Goal: Transaction & Acquisition: Book appointment/travel/reservation

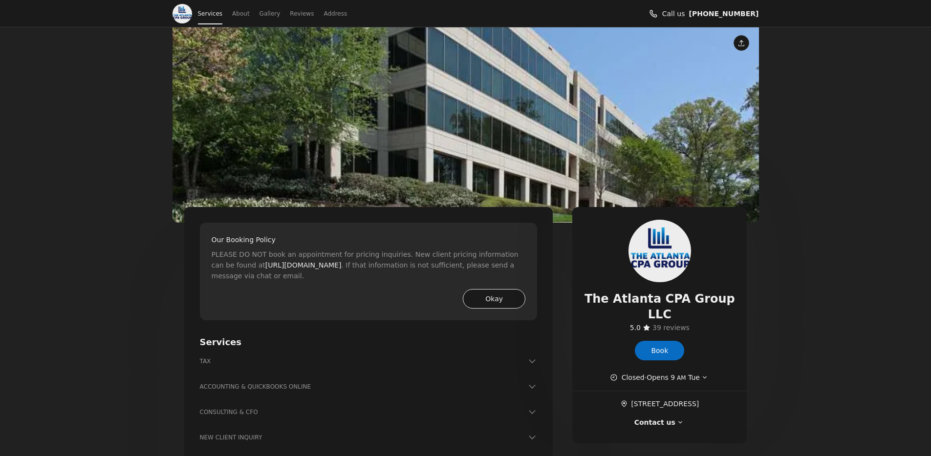
click at [495, 294] on button "Okay" at bounding box center [494, 299] width 63 height 20
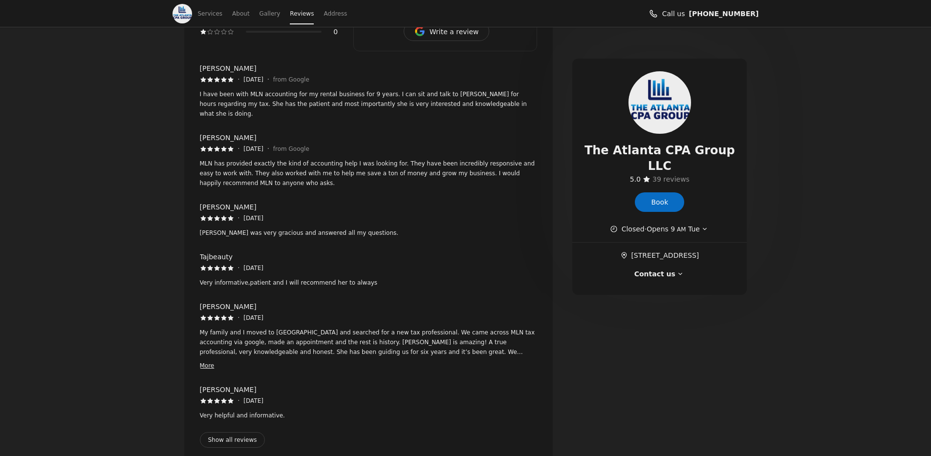
scroll to position [875, 0]
click at [213, 359] on button "More" at bounding box center [207, 364] width 15 height 10
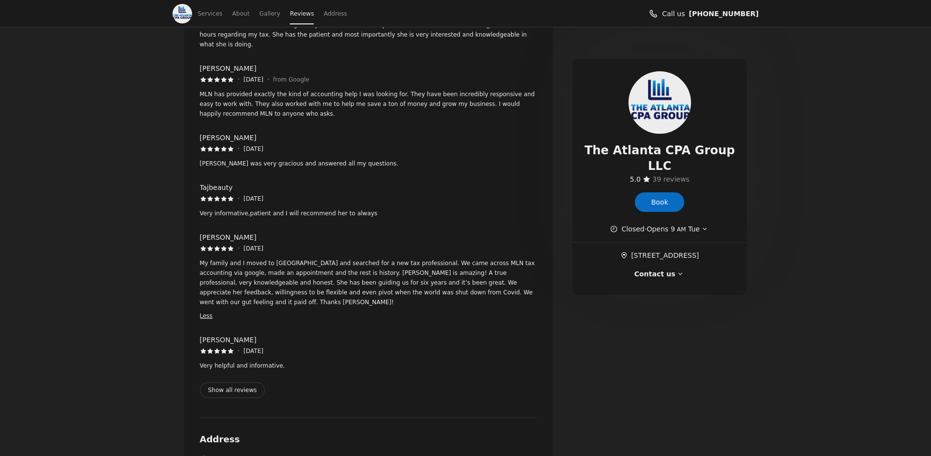
scroll to position [943, 0]
click at [217, 382] on button "Show all reviews" at bounding box center [232, 390] width 65 height 16
click at [230, 382] on button "Show all reviews" at bounding box center [232, 390] width 65 height 16
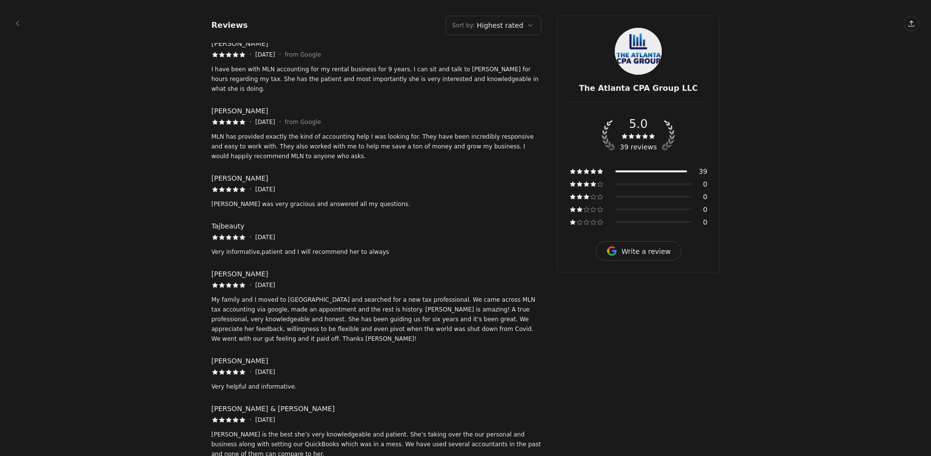
scroll to position [17, 0]
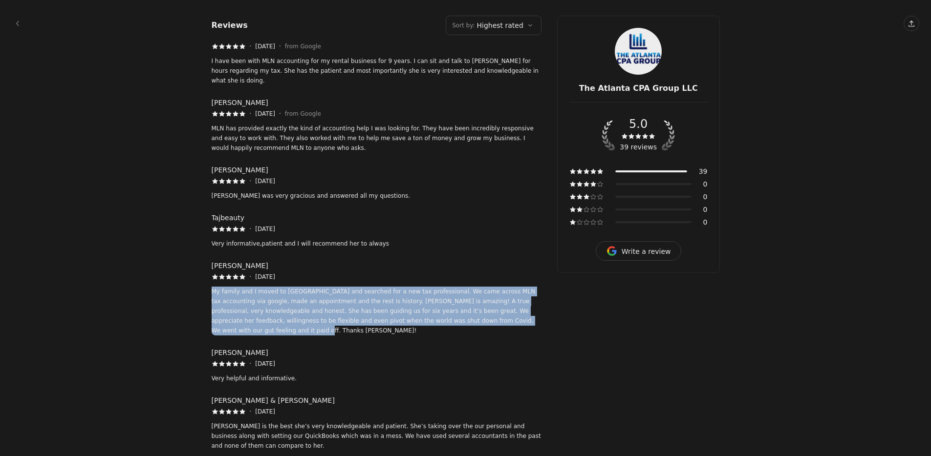
drag, startPoint x: 212, startPoint y: 281, endPoint x: 544, endPoint y: 313, distance: 333.7
click at [544, 313] on main "5.0 39 reviews Write a review 39 0 0 0 0 Reviews Sort , Highest rated Sort by :…" at bounding box center [465, 318] width 547 height 670
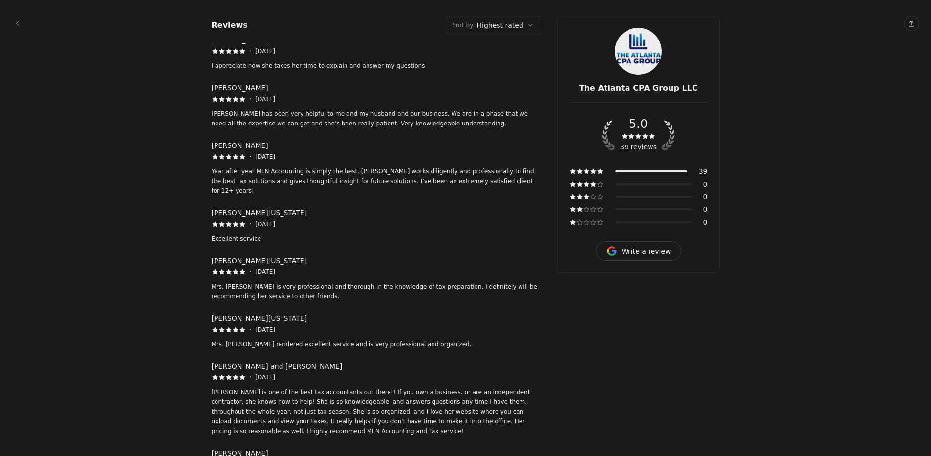
scroll to position [828, 0]
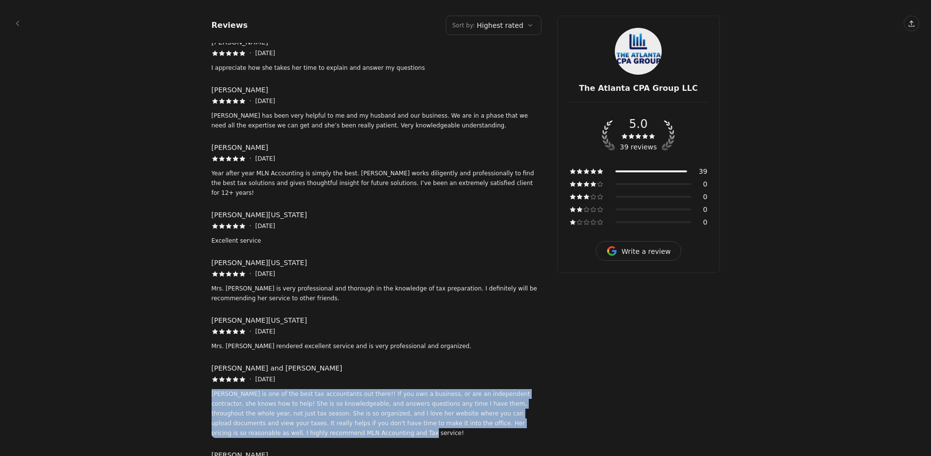
drag, startPoint x: 210, startPoint y: 343, endPoint x: 330, endPoint y: 384, distance: 126.8
click at [330, 384] on main "5.0 39 reviews Write a review 39 0 0 0 0 Reviews Sort , Highest rated Sort by :…" at bounding box center [465, 103] width 547 height 1862
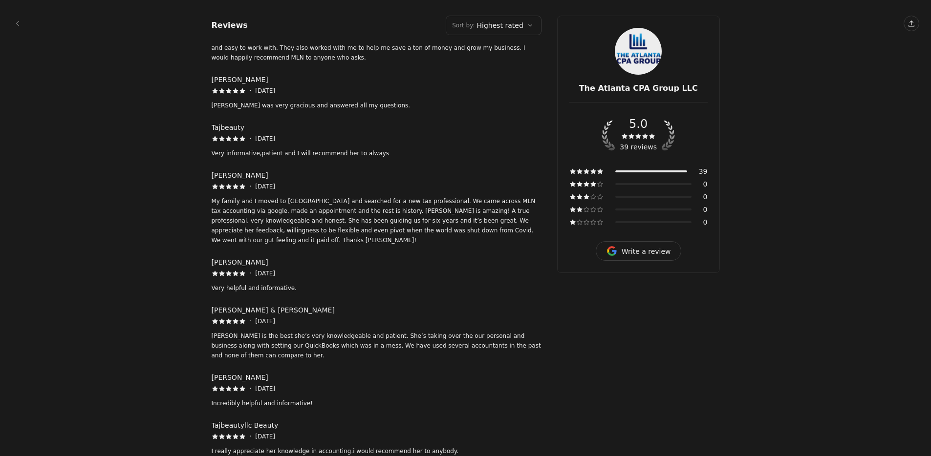
scroll to position [97, 0]
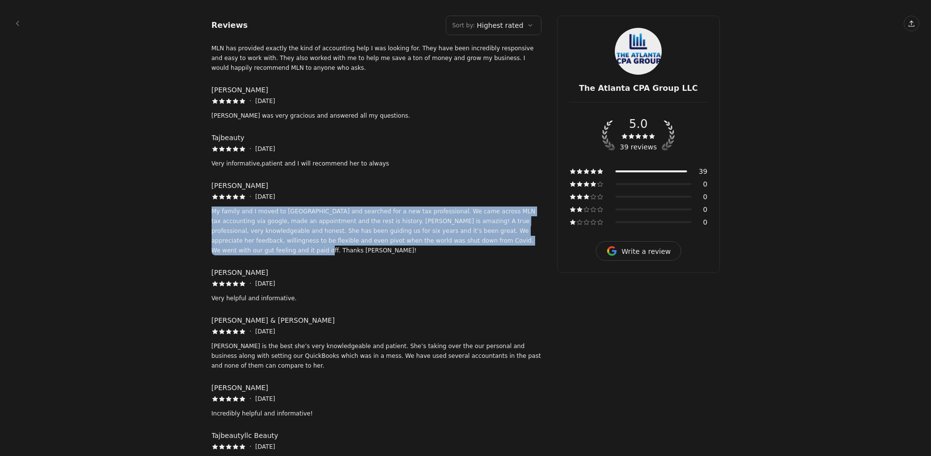
drag, startPoint x: 209, startPoint y: 200, endPoint x: 543, endPoint y: 228, distance: 334.9
copy p "My family and I moved to Atlanta and searched for a new tax professional. We ca…"
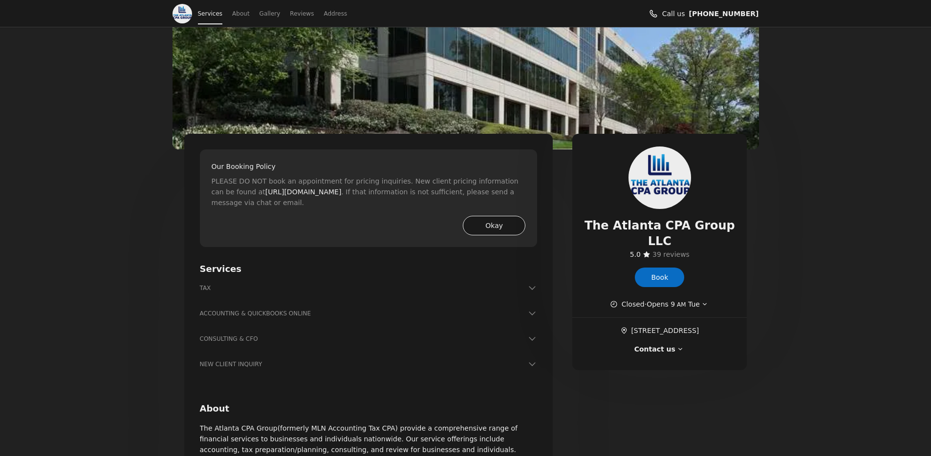
scroll to position [80, 0]
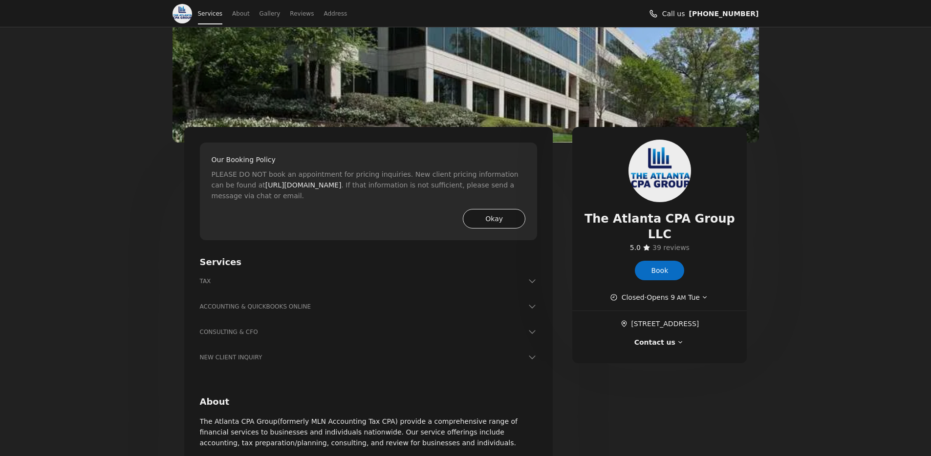
click at [511, 223] on button "Okay" at bounding box center [494, 219] width 63 height 20
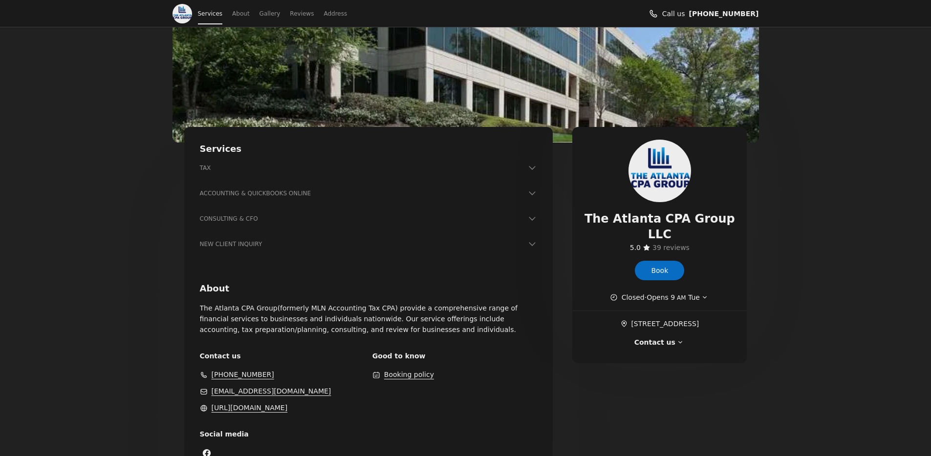
scroll to position [82, 0]
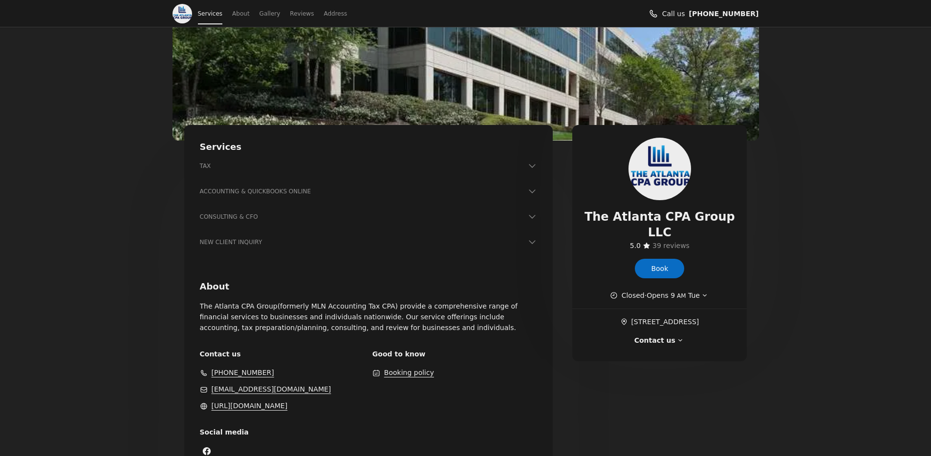
click at [472, 194] on h3 "ACCOUNTING & QUICKBOOKS ONLINE" at bounding box center [363, 192] width 326 height 10
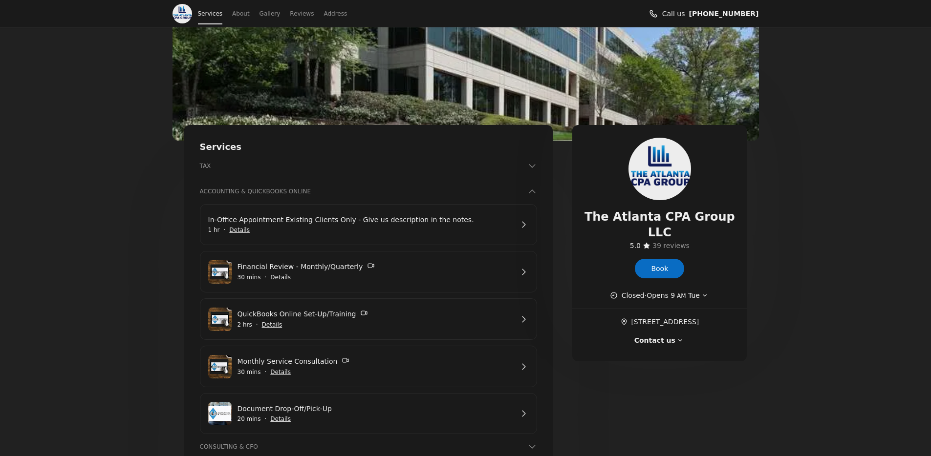
click at [472, 194] on h3 "ACCOUNTING & QUICKBOOKS ONLINE" at bounding box center [363, 192] width 326 height 10
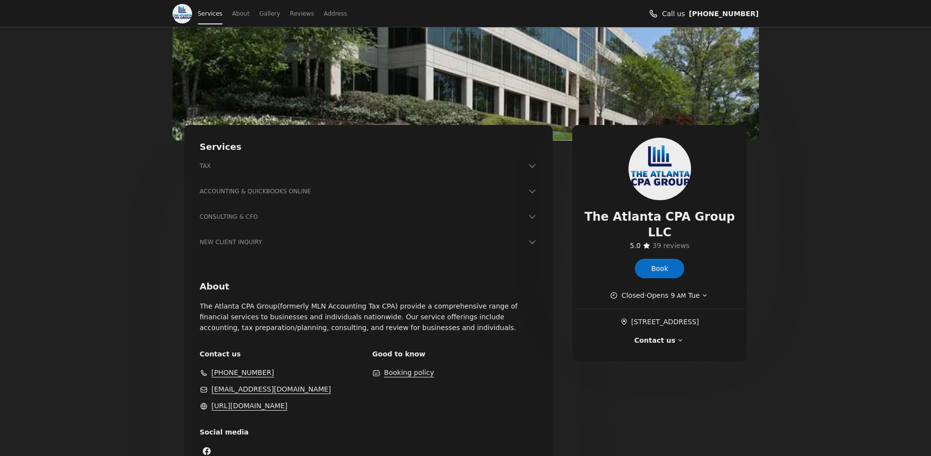
click at [471, 247] on h3 "NEW CLIENT INQUIRY" at bounding box center [363, 242] width 326 height 10
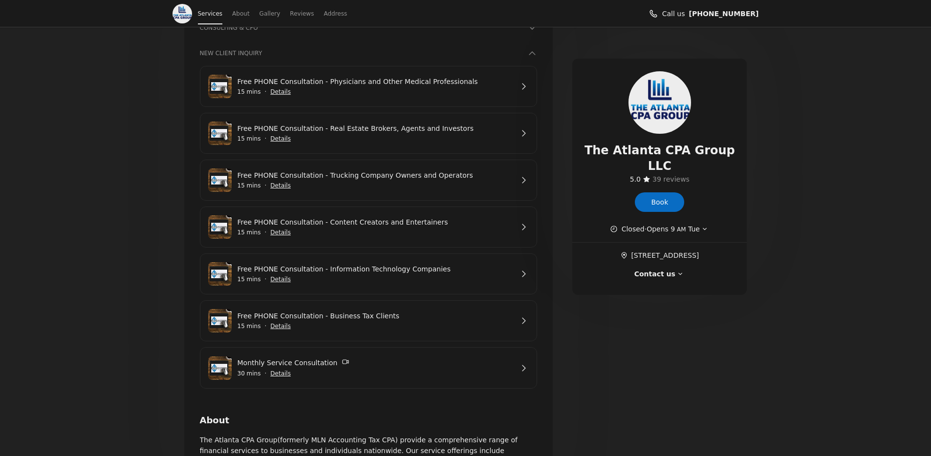
scroll to position [272, 0]
click at [513, 84] on link "Free PHONE Consultation - Physicians and Other Medical Professionals" at bounding box center [375, 81] width 276 height 11
